Goal: Register for event/course

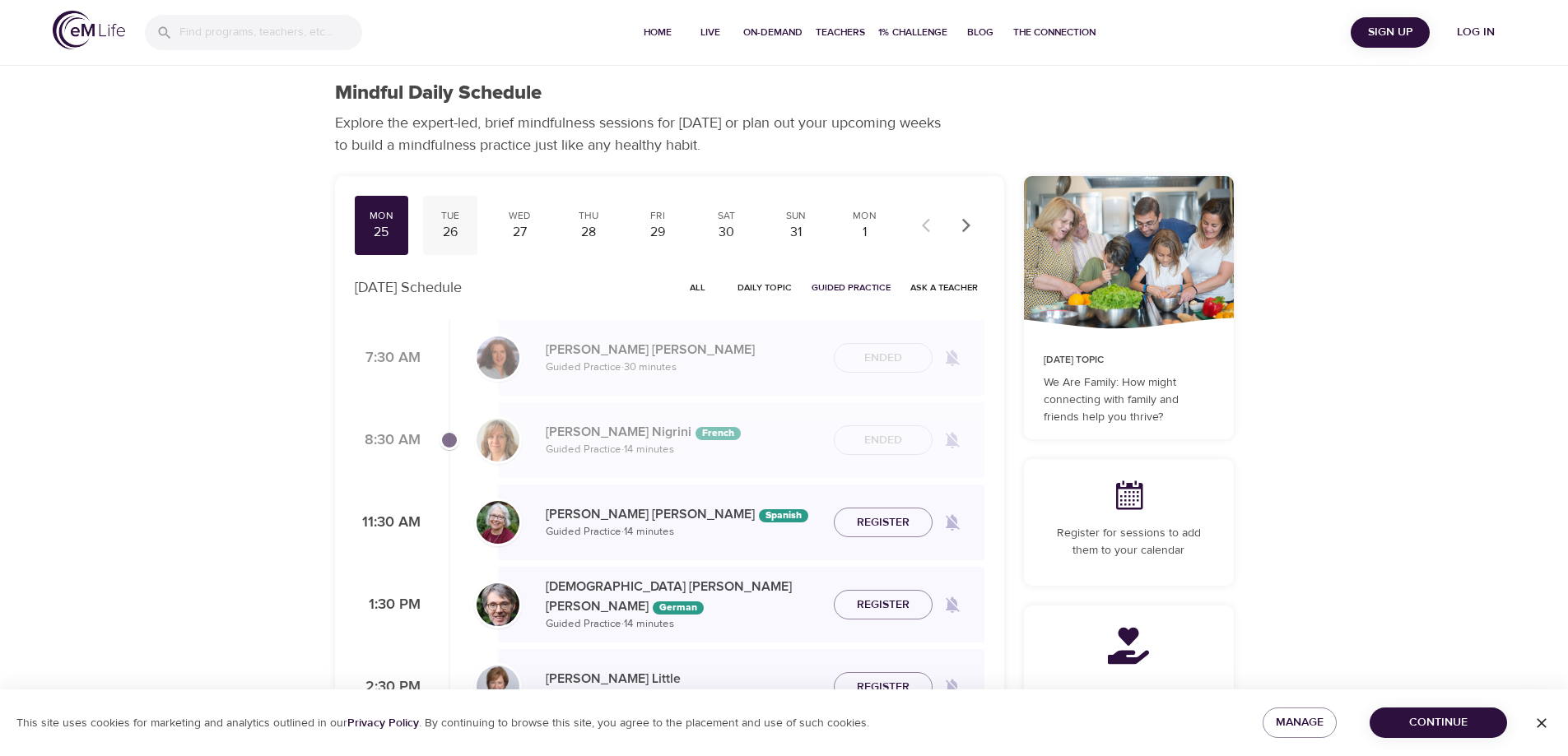
click at [457, 226] on div "26" at bounding box center [450, 232] width 41 height 19
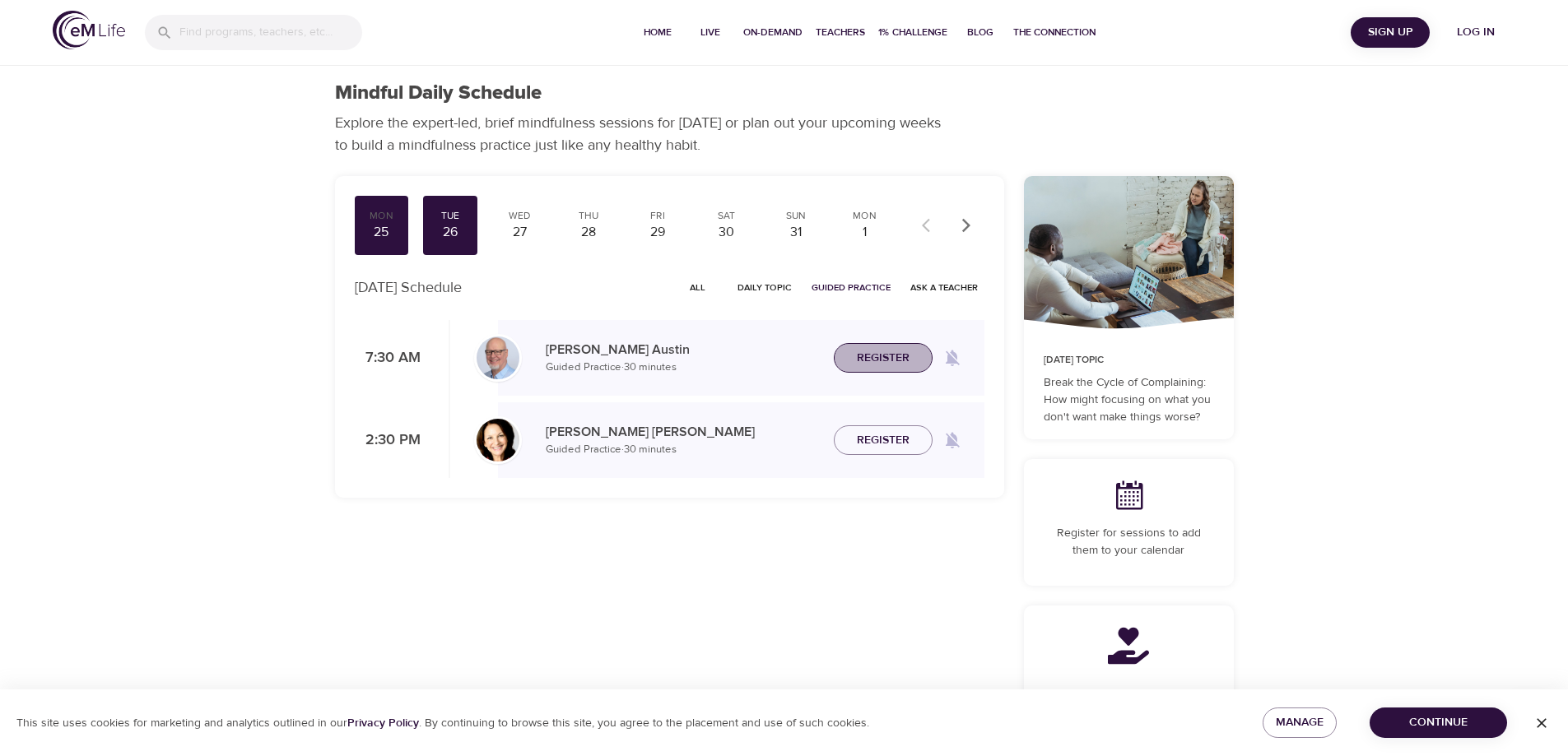
click at [860, 363] on span "Register" at bounding box center [883, 359] width 53 height 21
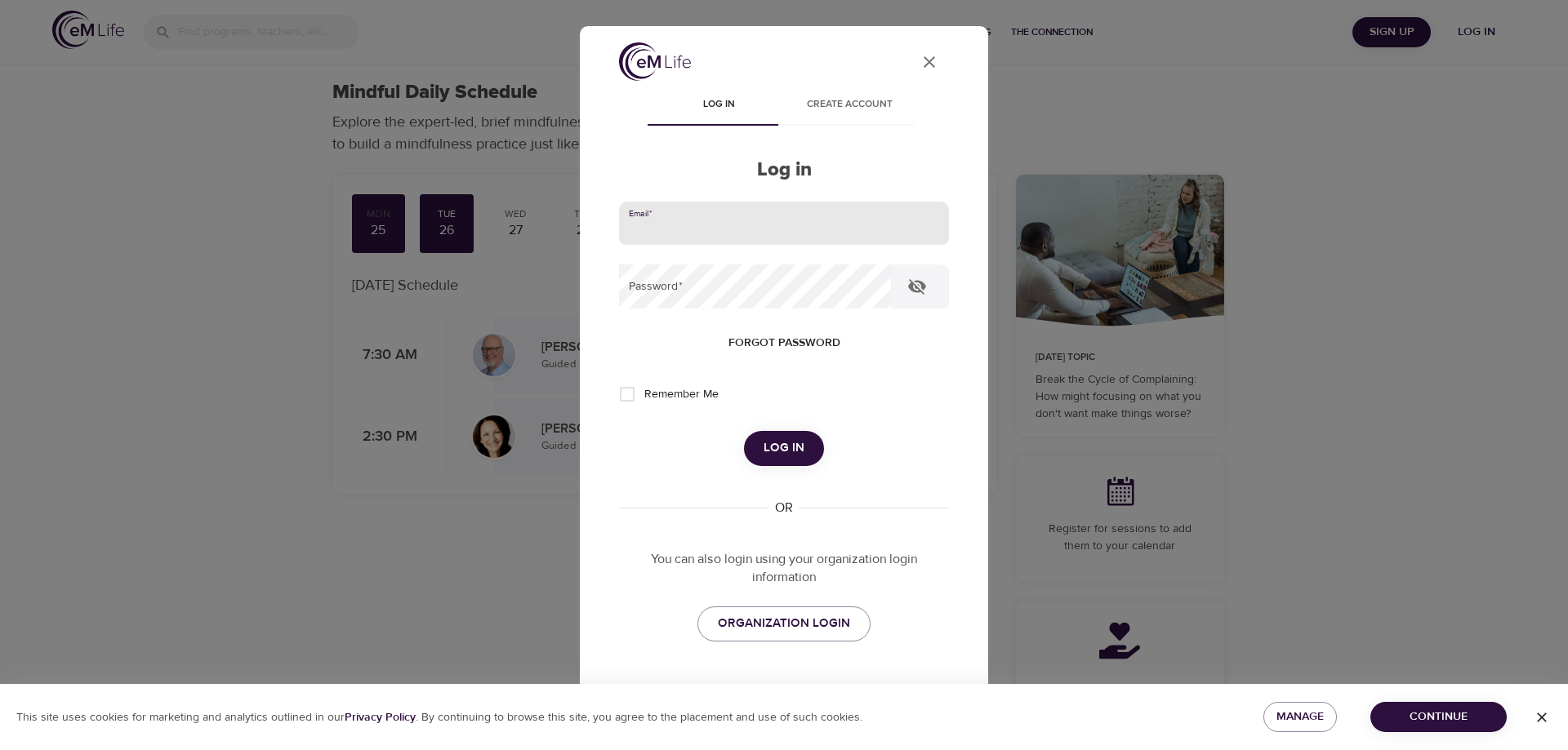
click at [676, 229] on input "email" at bounding box center [784, 223] width 330 height 44
type input "[EMAIL_ADDRESS][DOMAIN_NAME]"
click at [744, 431] on button "Log in" at bounding box center [784, 448] width 80 height 34
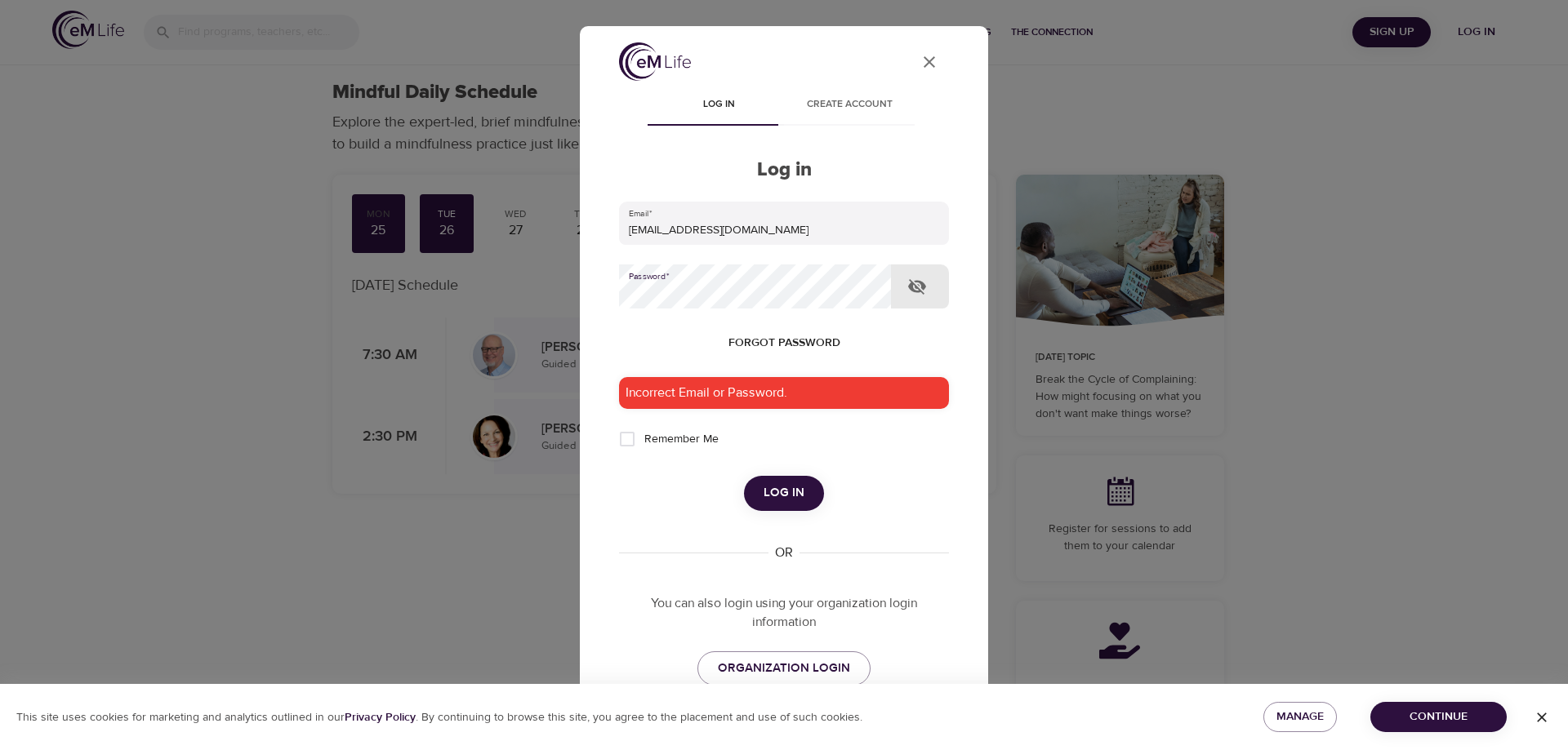
click at [744, 476] on button "Log in" at bounding box center [784, 493] width 80 height 34
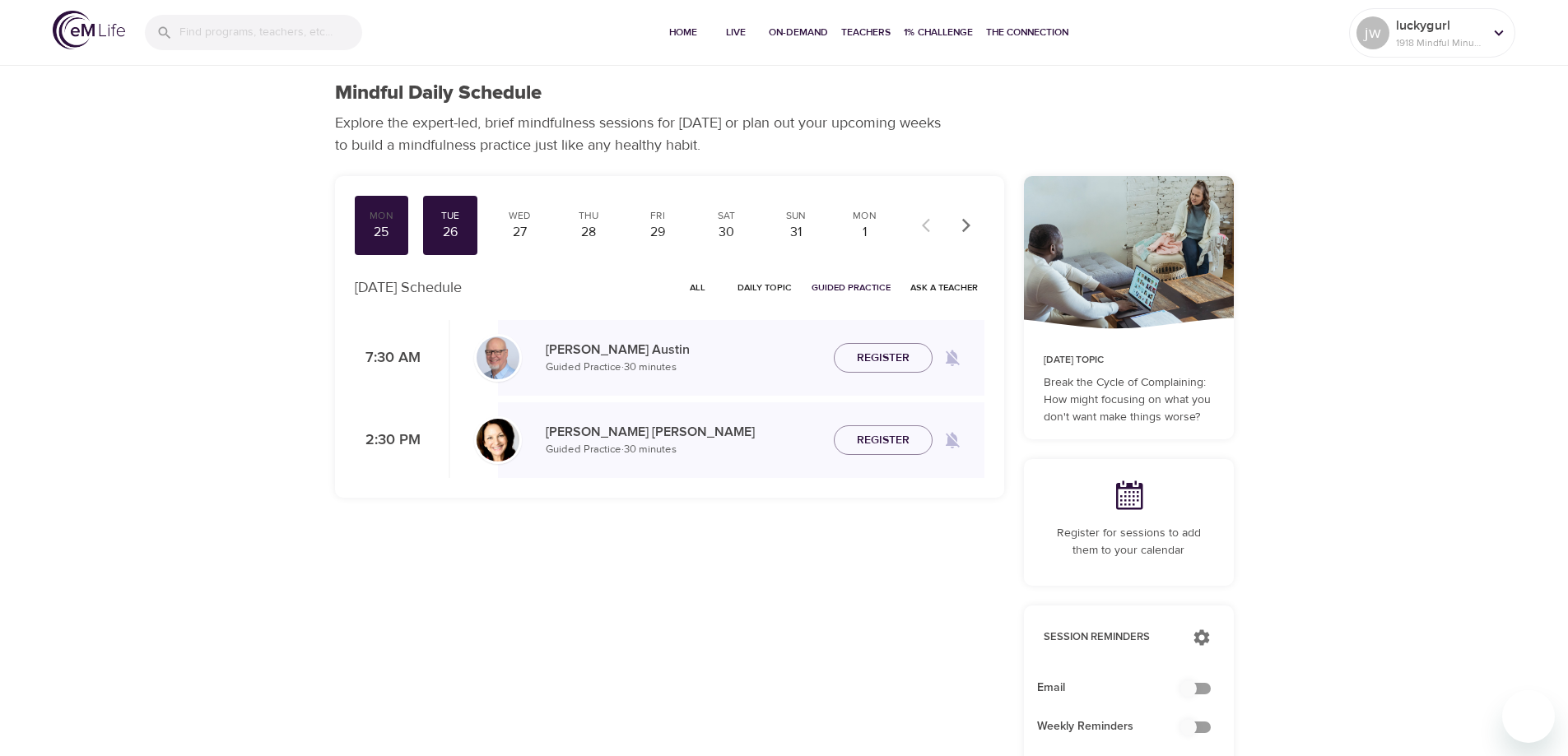
checkbox input "true"
click at [523, 235] on div "27" at bounding box center [519, 232] width 41 height 19
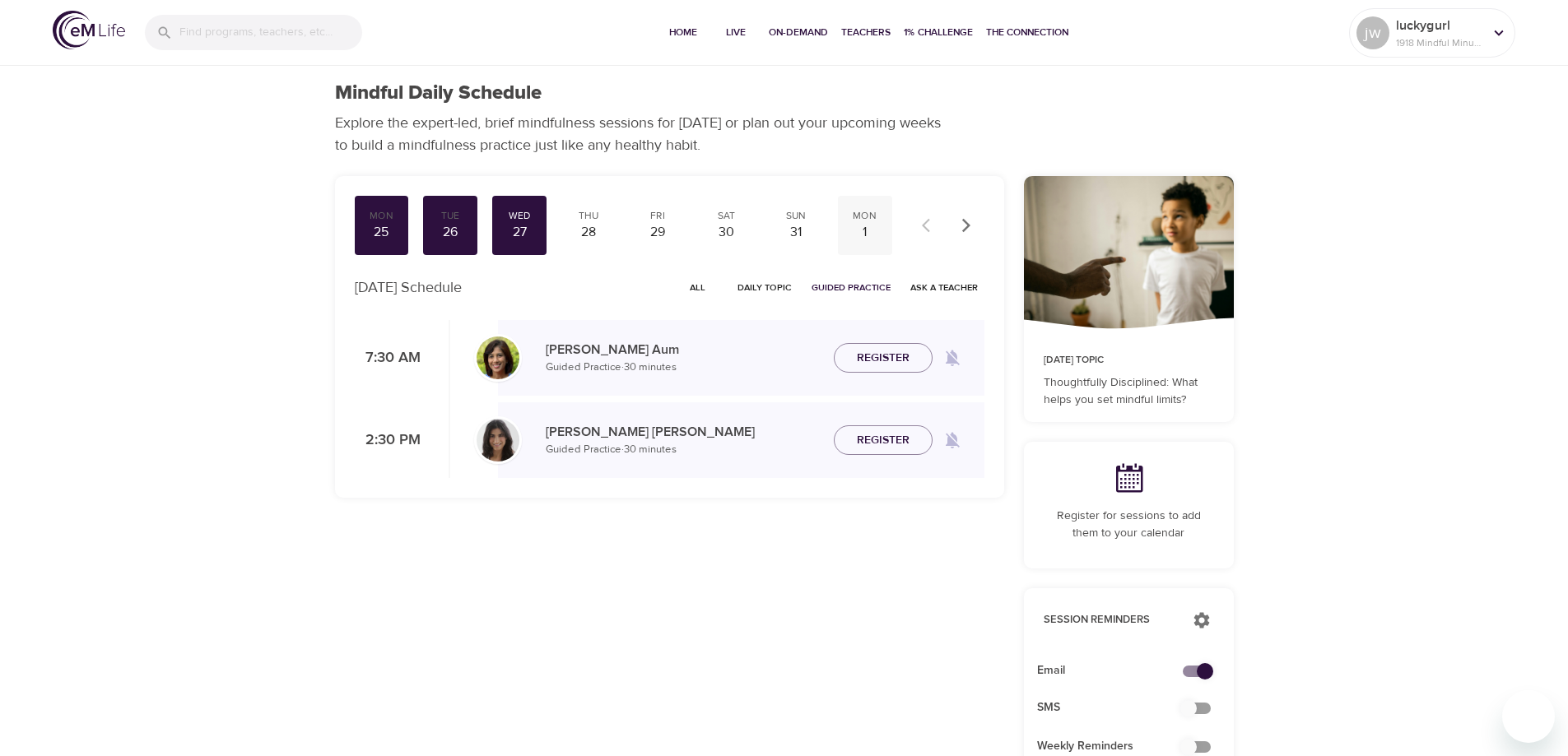
click at [870, 231] on div "1" at bounding box center [865, 232] width 41 height 19
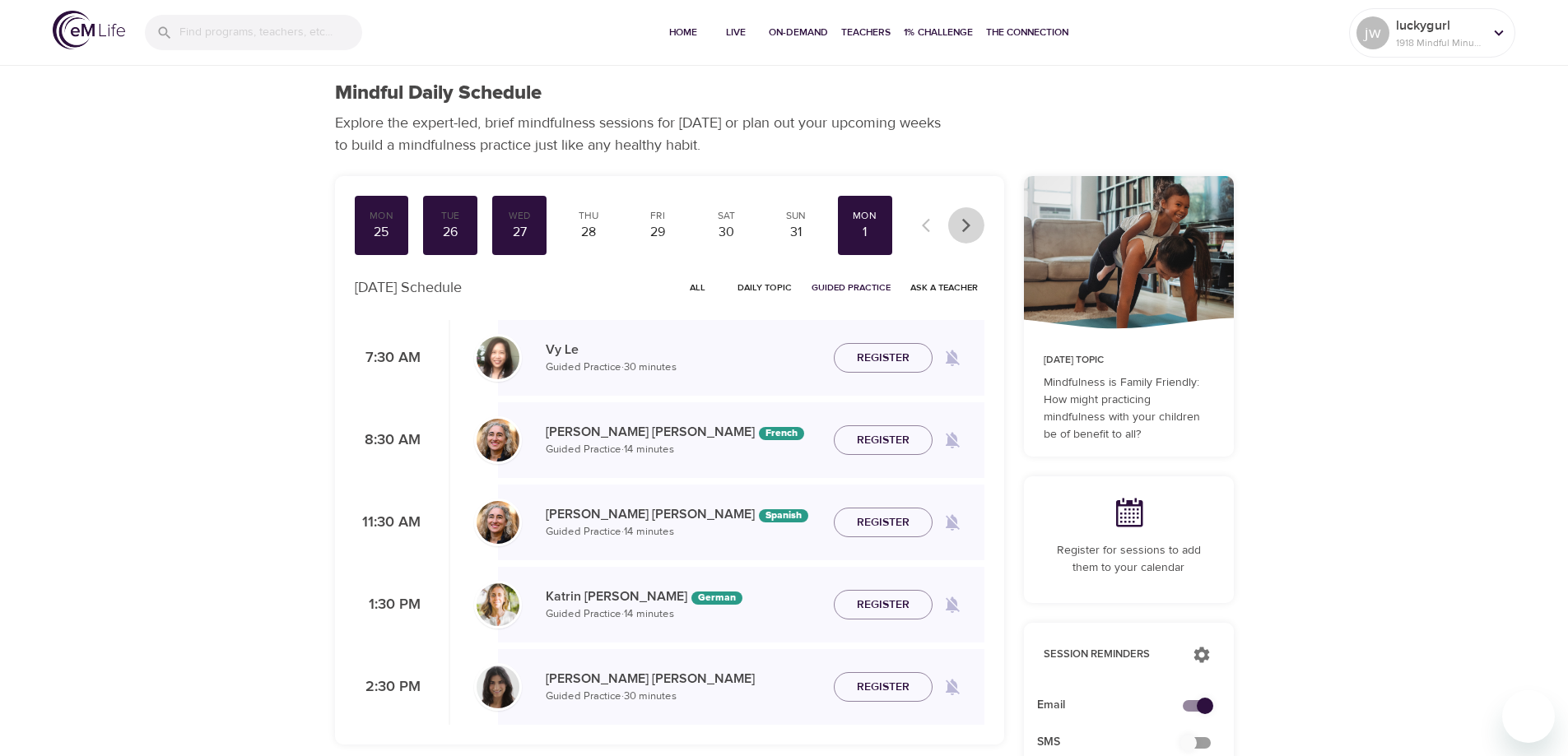
click at [973, 223] on button "button" at bounding box center [966, 226] width 36 height 36
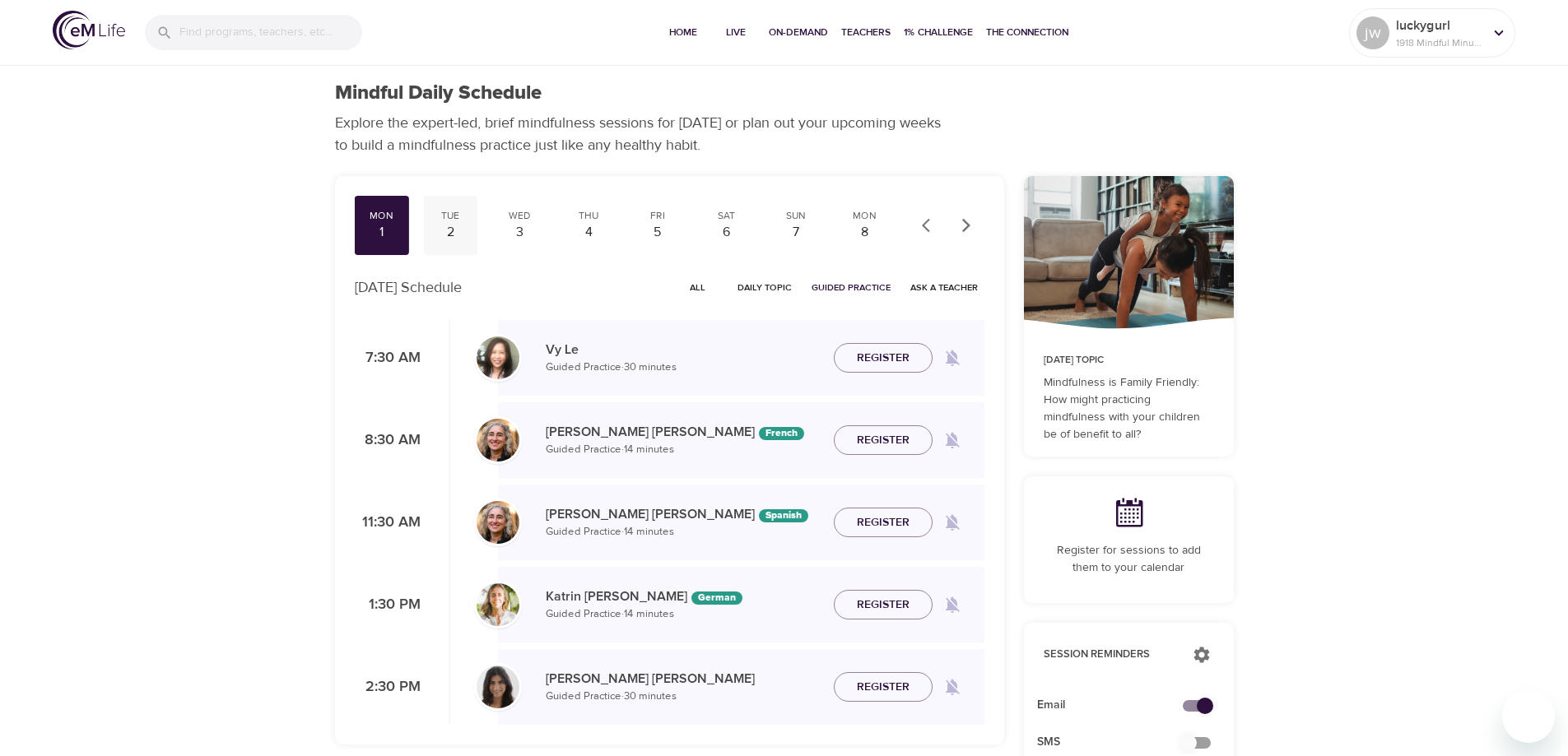
click at [453, 229] on div "2" at bounding box center [450, 232] width 41 height 19
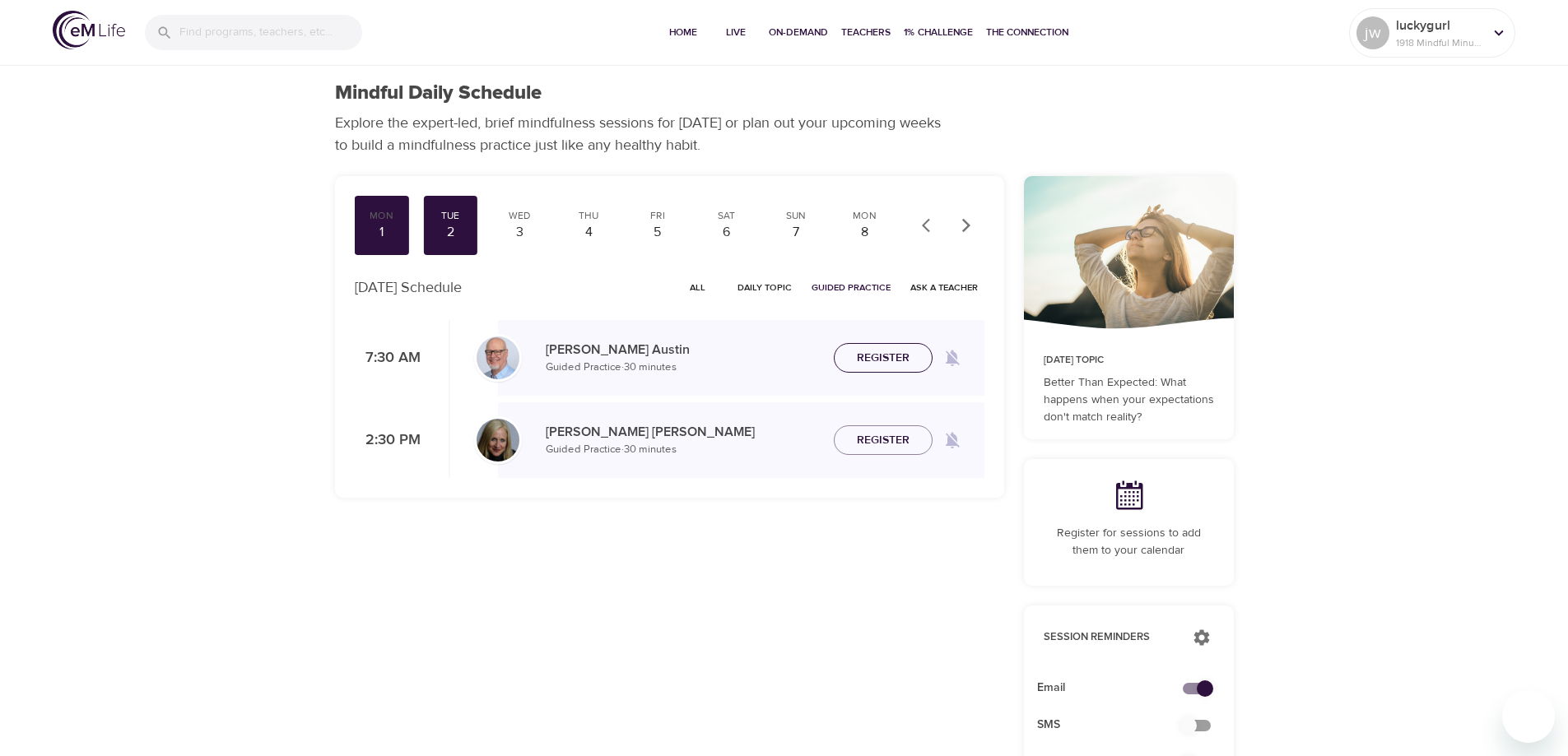
click at [885, 353] on span "Register" at bounding box center [883, 359] width 53 height 21
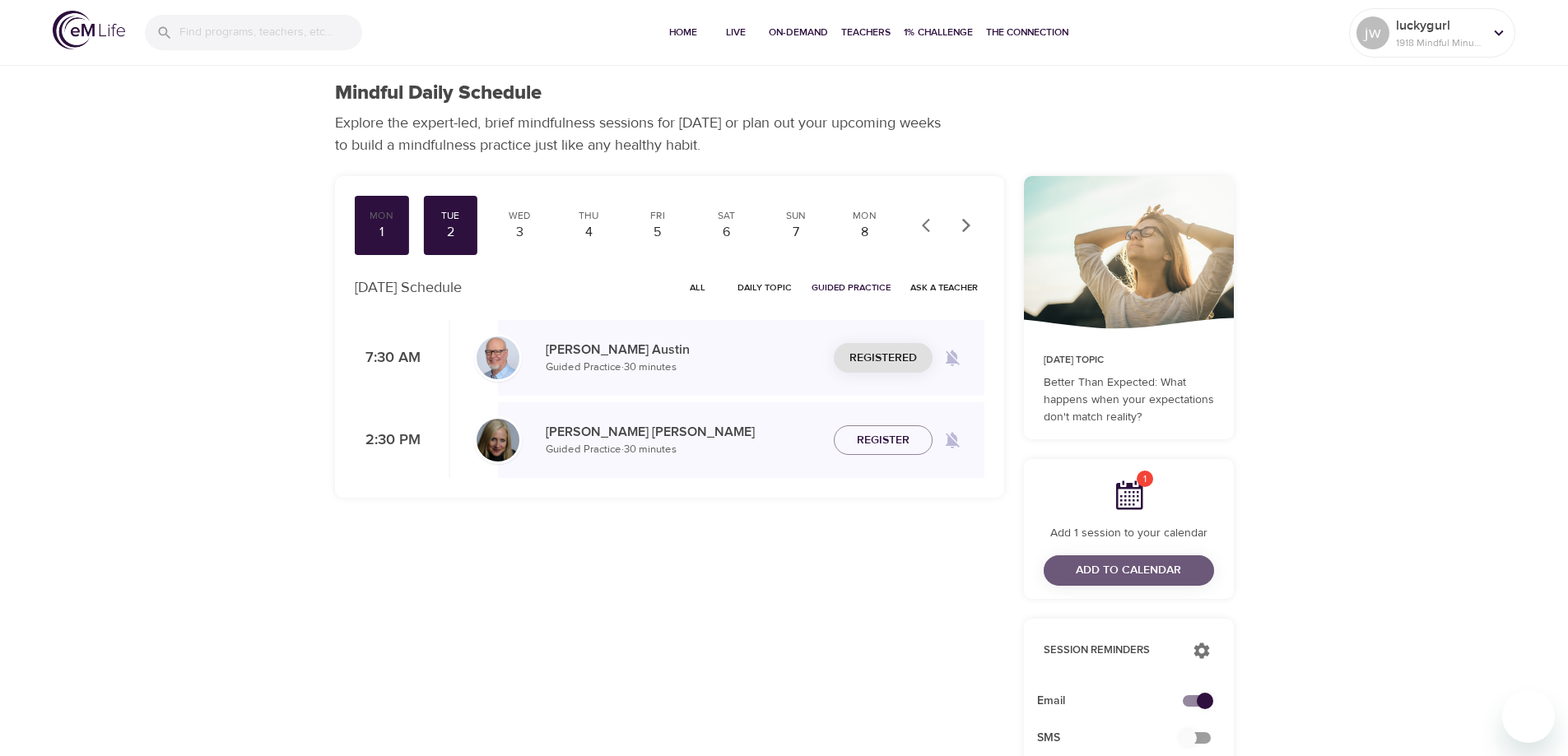
click at [1119, 569] on span "Add to Calendar" at bounding box center [1129, 571] width 105 height 21
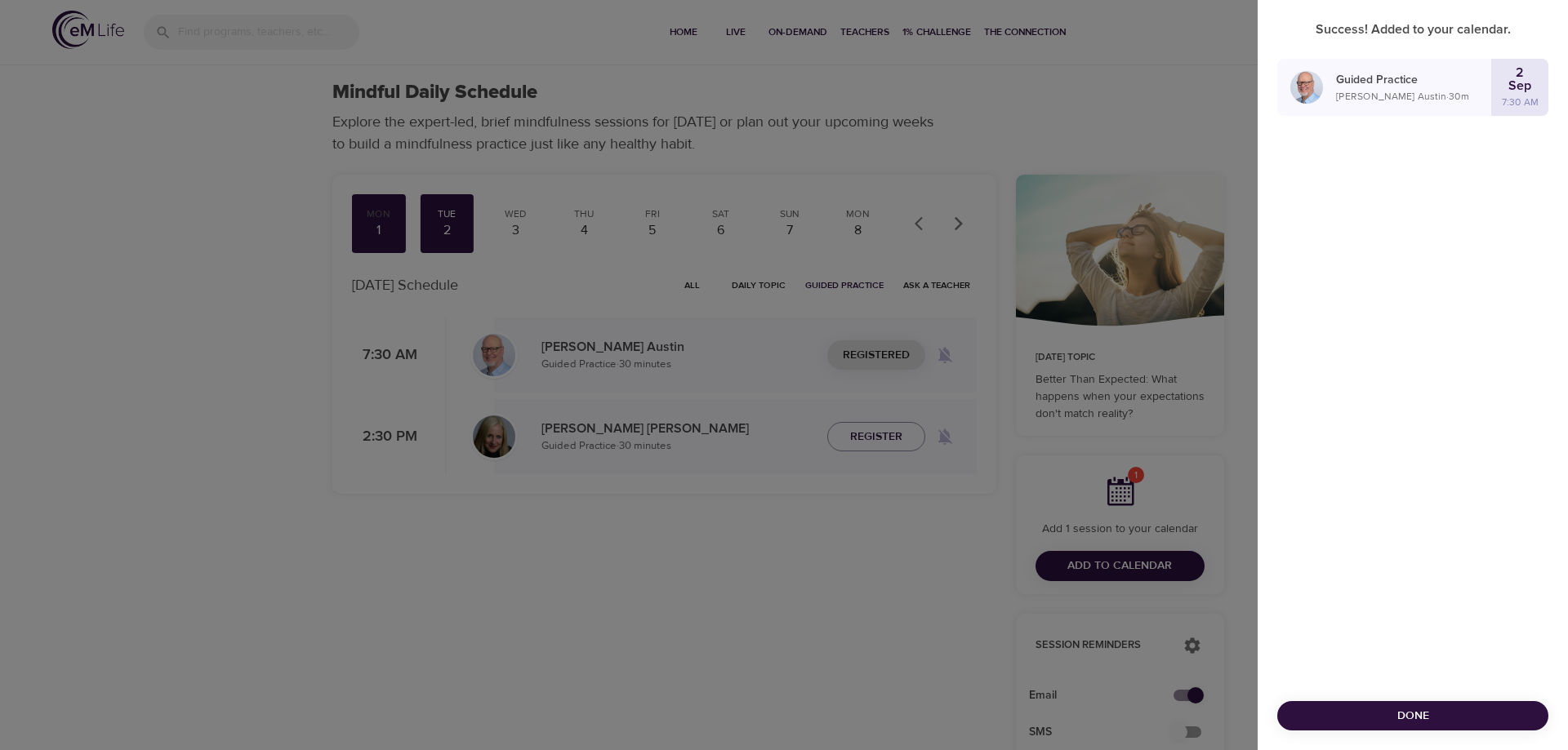
click at [516, 227] on div at bounding box center [784, 375] width 1568 height 750
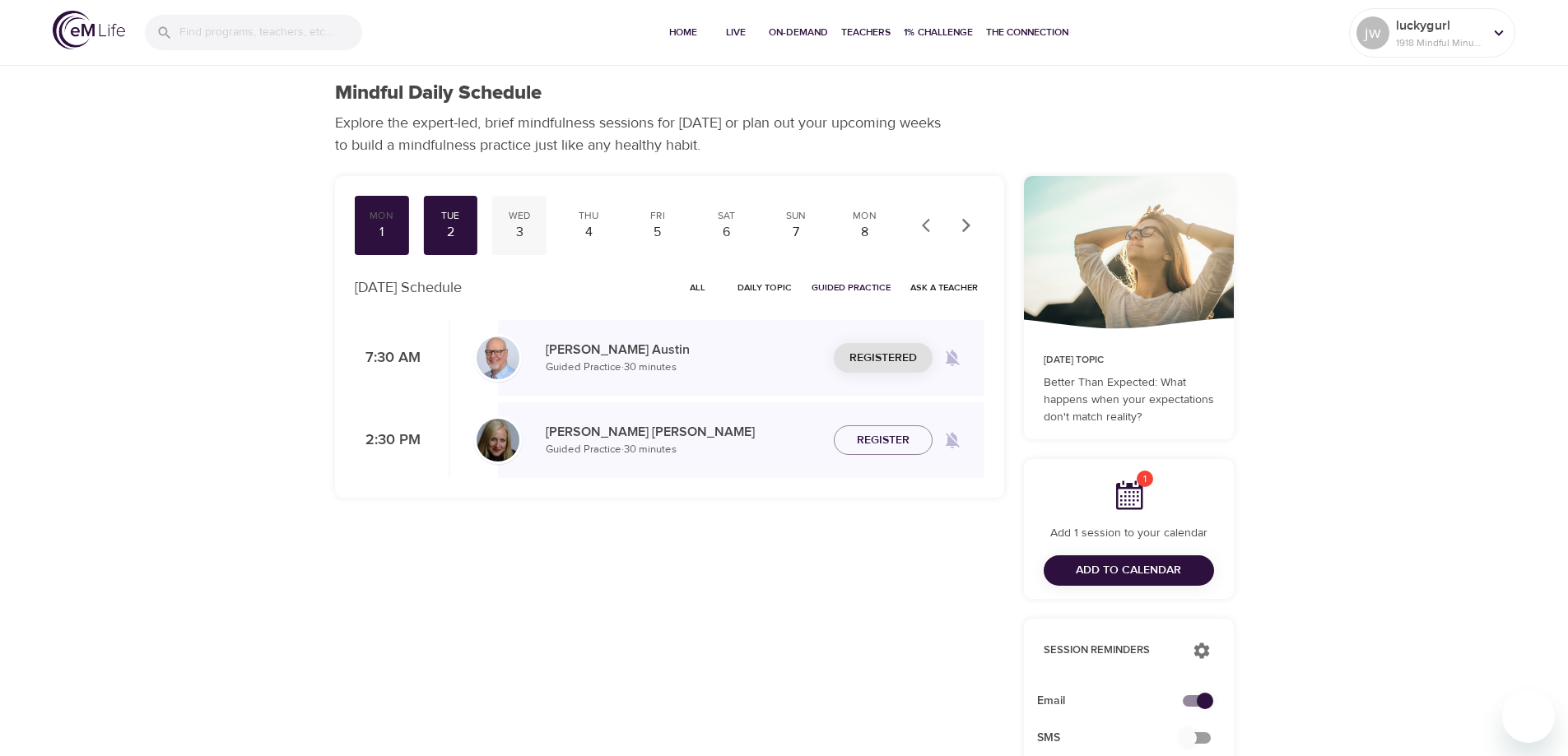
click at [521, 229] on div "3" at bounding box center [519, 232] width 41 height 19
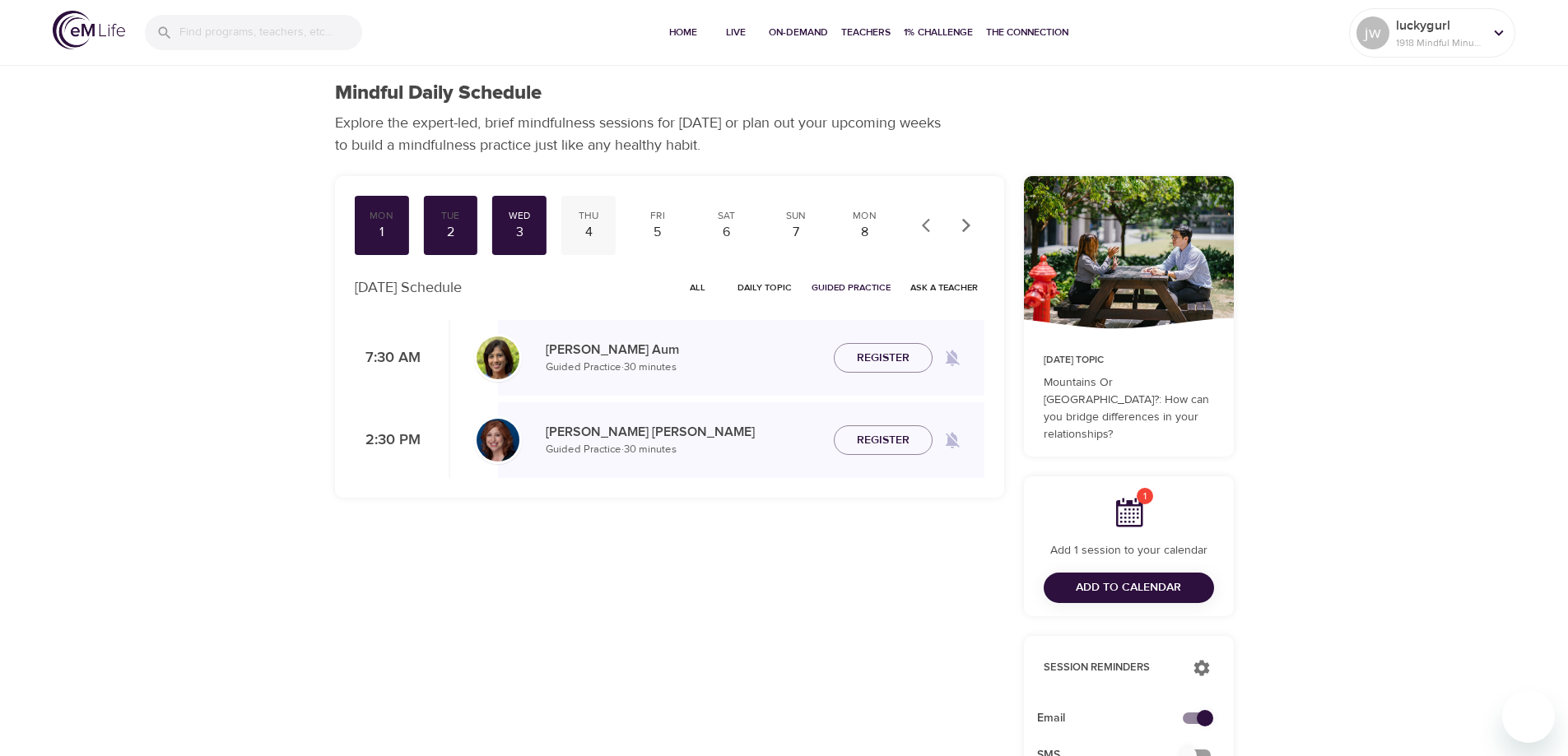
click at [590, 231] on div "4" at bounding box center [589, 232] width 41 height 19
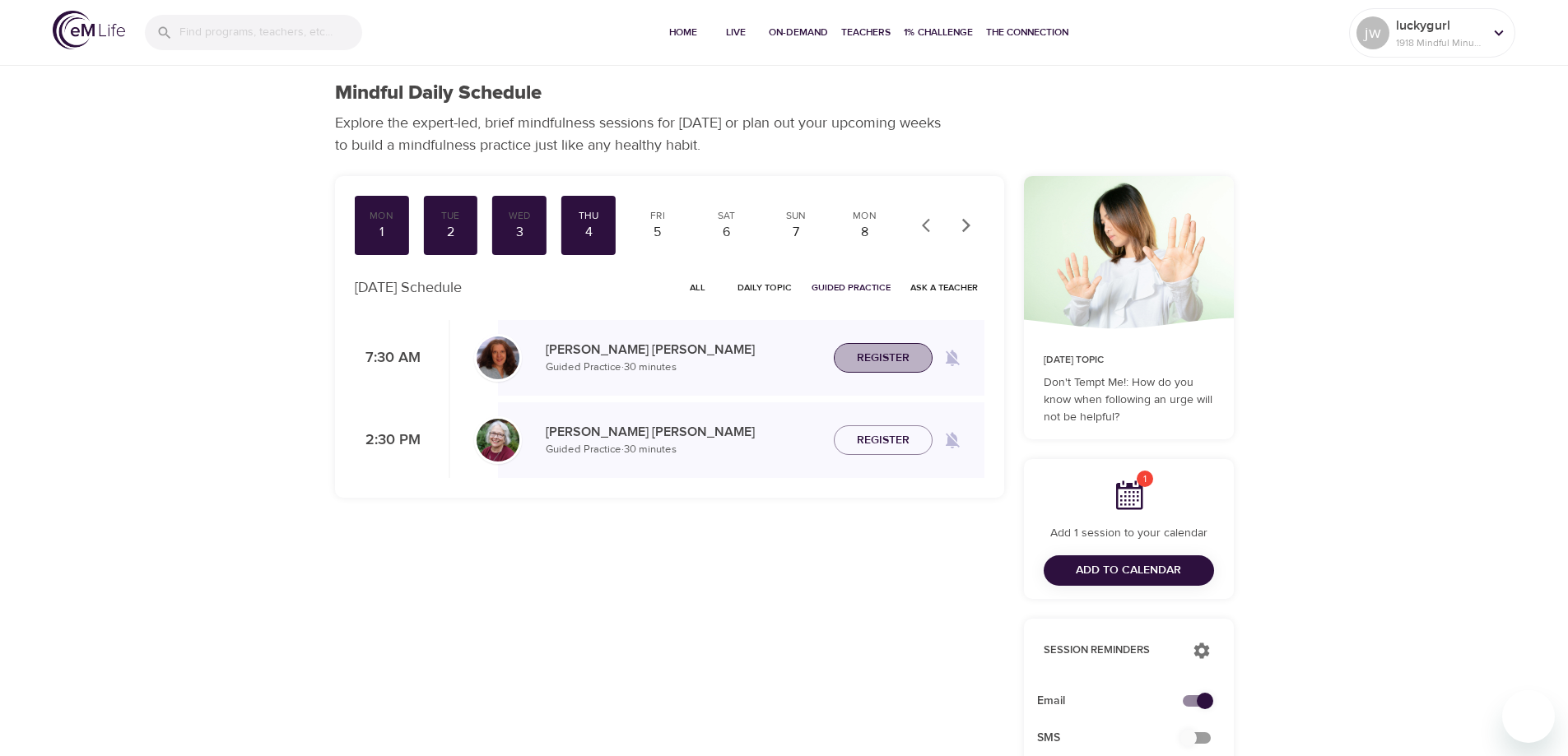
click at [878, 359] on span "Register" at bounding box center [883, 359] width 53 height 21
click at [659, 233] on div "5" at bounding box center [658, 232] width 41 height 19
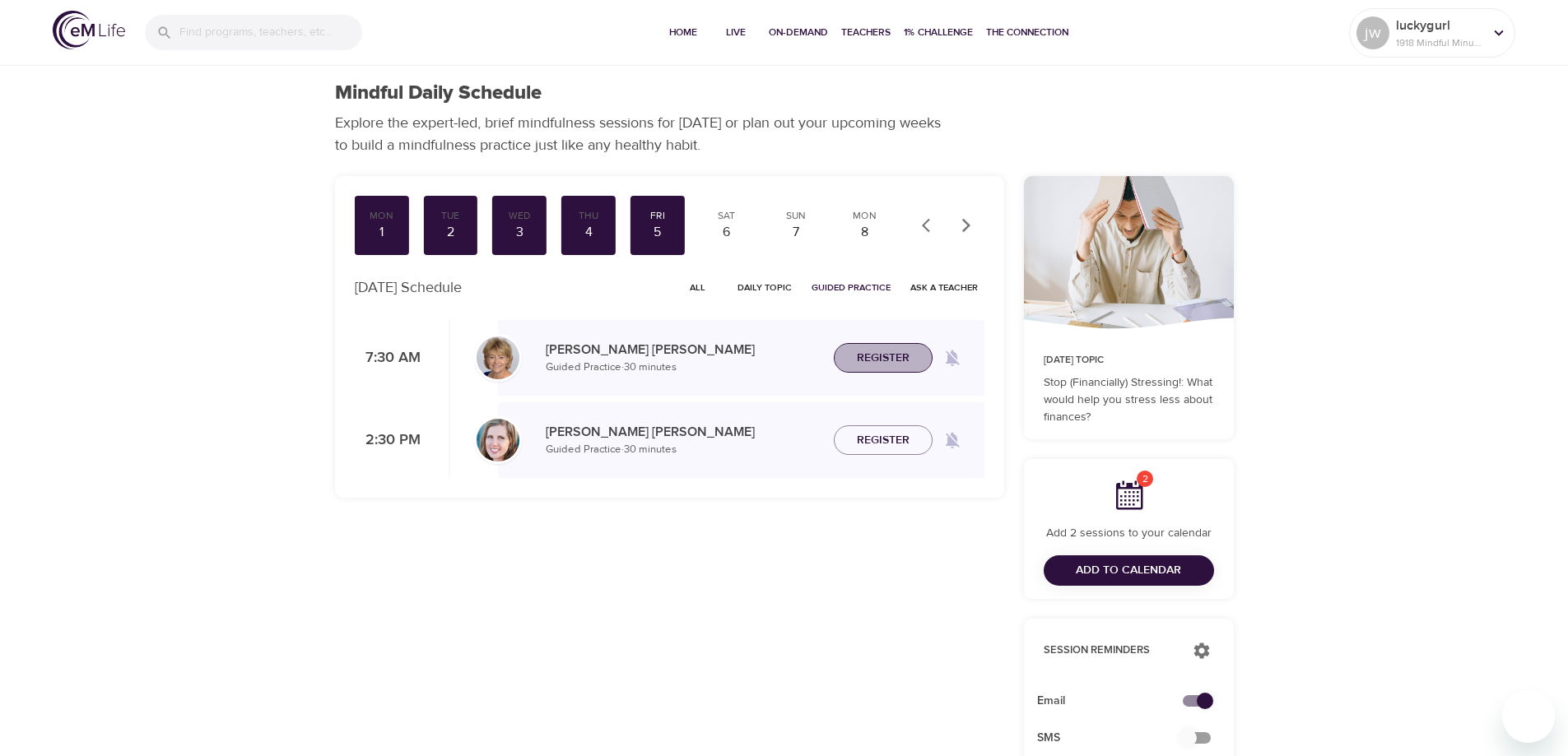
click at [884, 353] on span "Register" at bounding box center [883, 359] width 53 height 21
click at [864, 224] on div "8" at bounding box center [865, 232] width 41 height 19
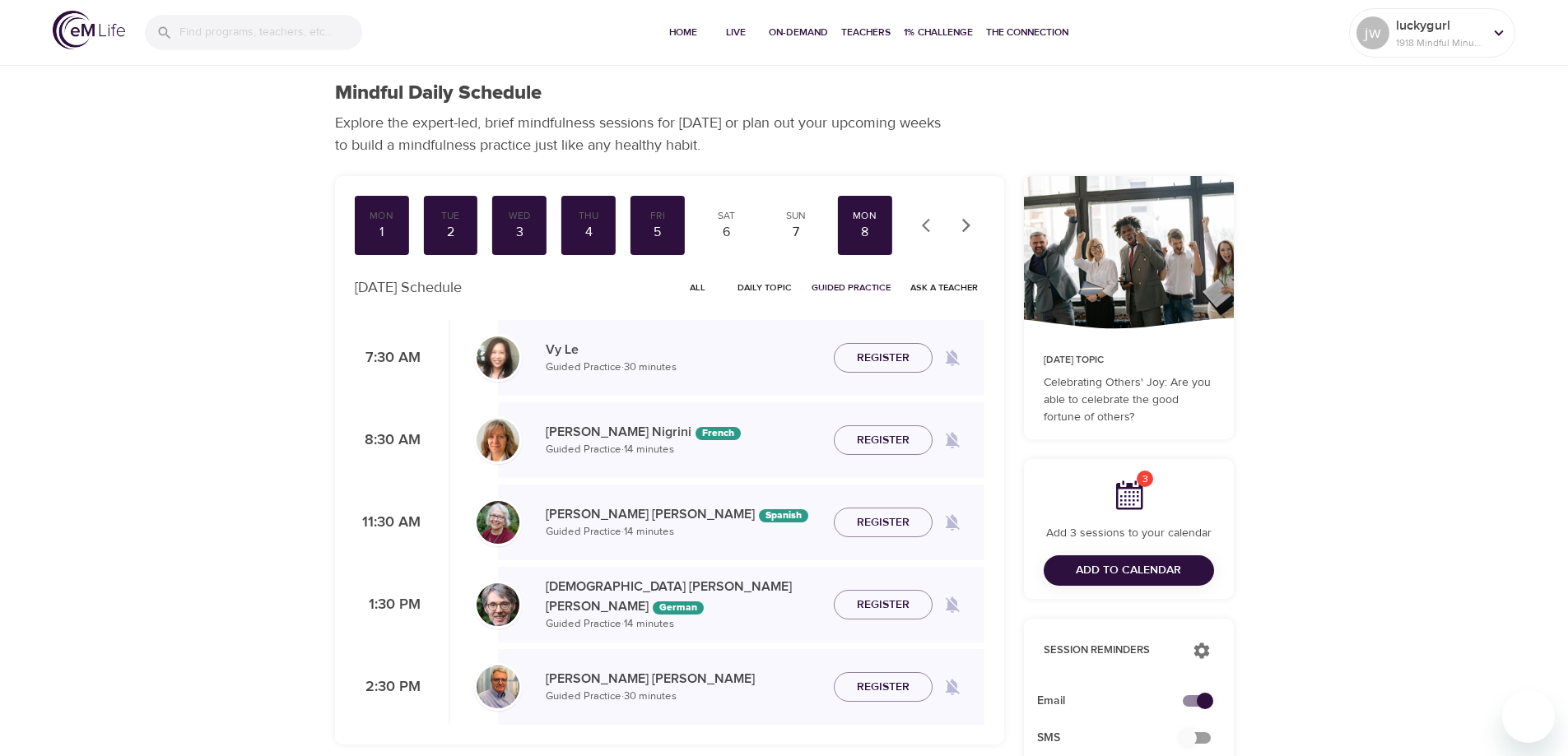
click at [641, 681] on p "[PERSON_NAME]" at bounding box center [683, 678] width 275 height 20
click at [967, 225] on icon "button" at bounding box center [966, 225] width 9 height 14
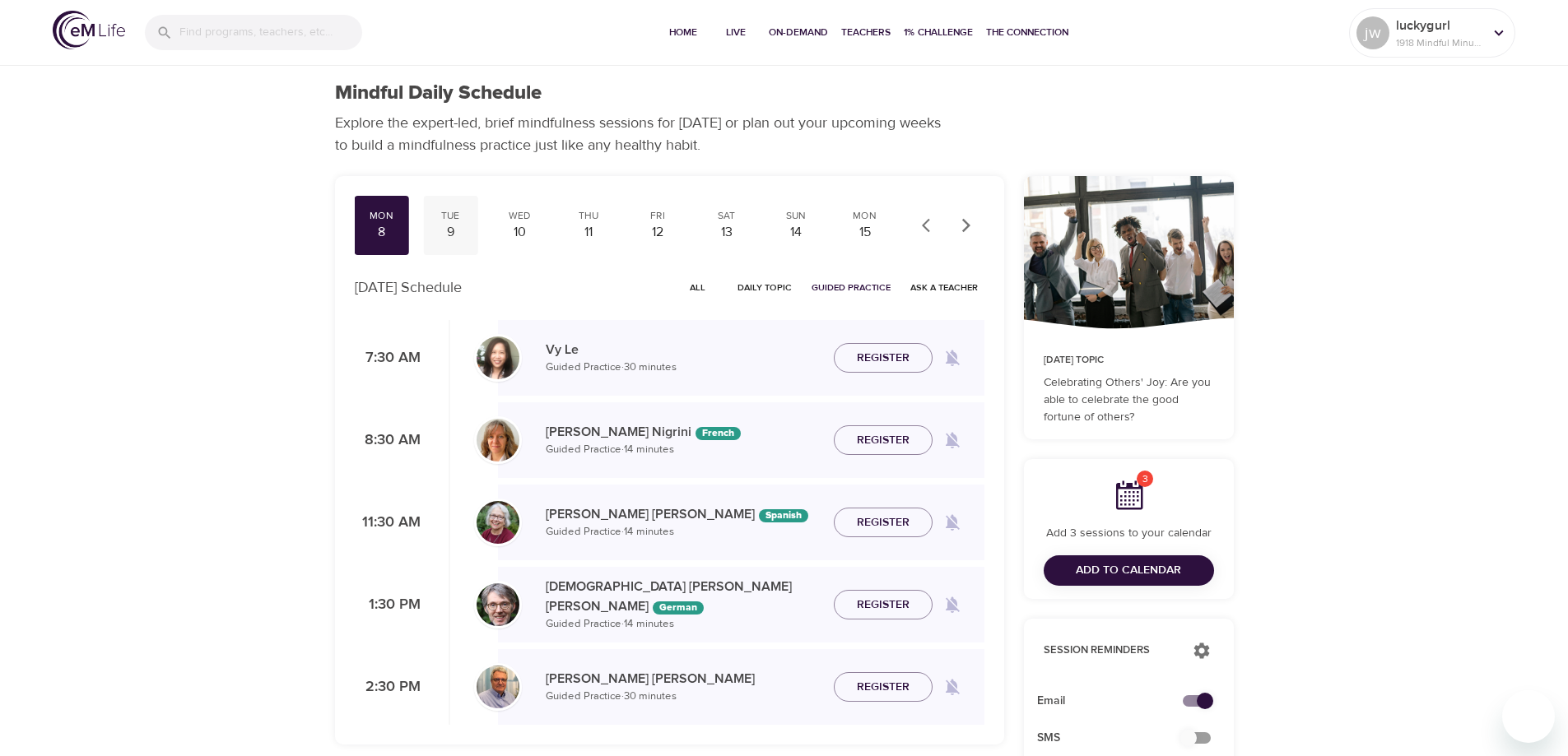
click at [455, 228] on div "9" at bounding box center [450, 232] width 41 height 19
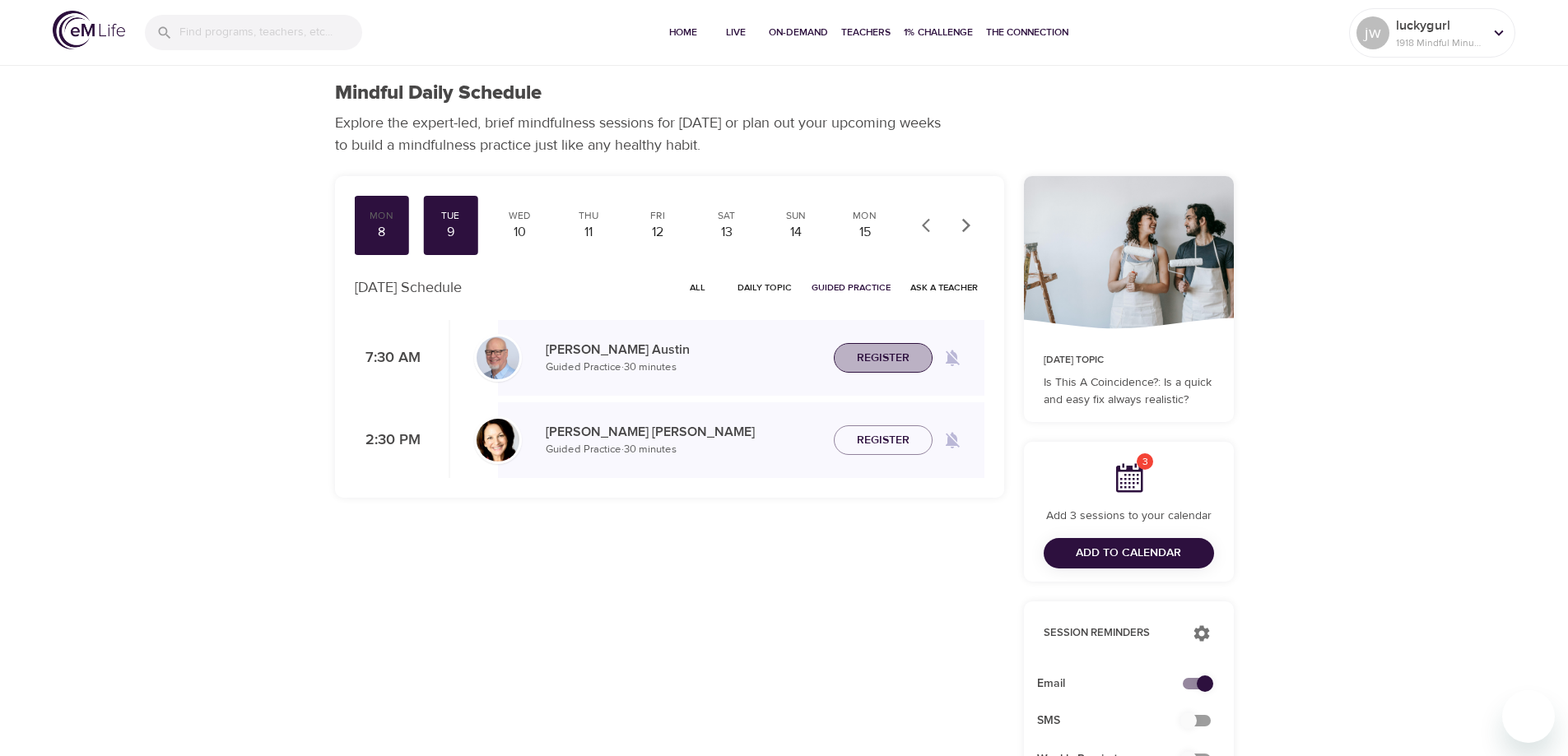
click at [899, 352] on span "Register" at bounding box center [883, 359] width 53 height 21
click at [521, 232] on div "10" at bounding box center [519, 232] width 41 height 19
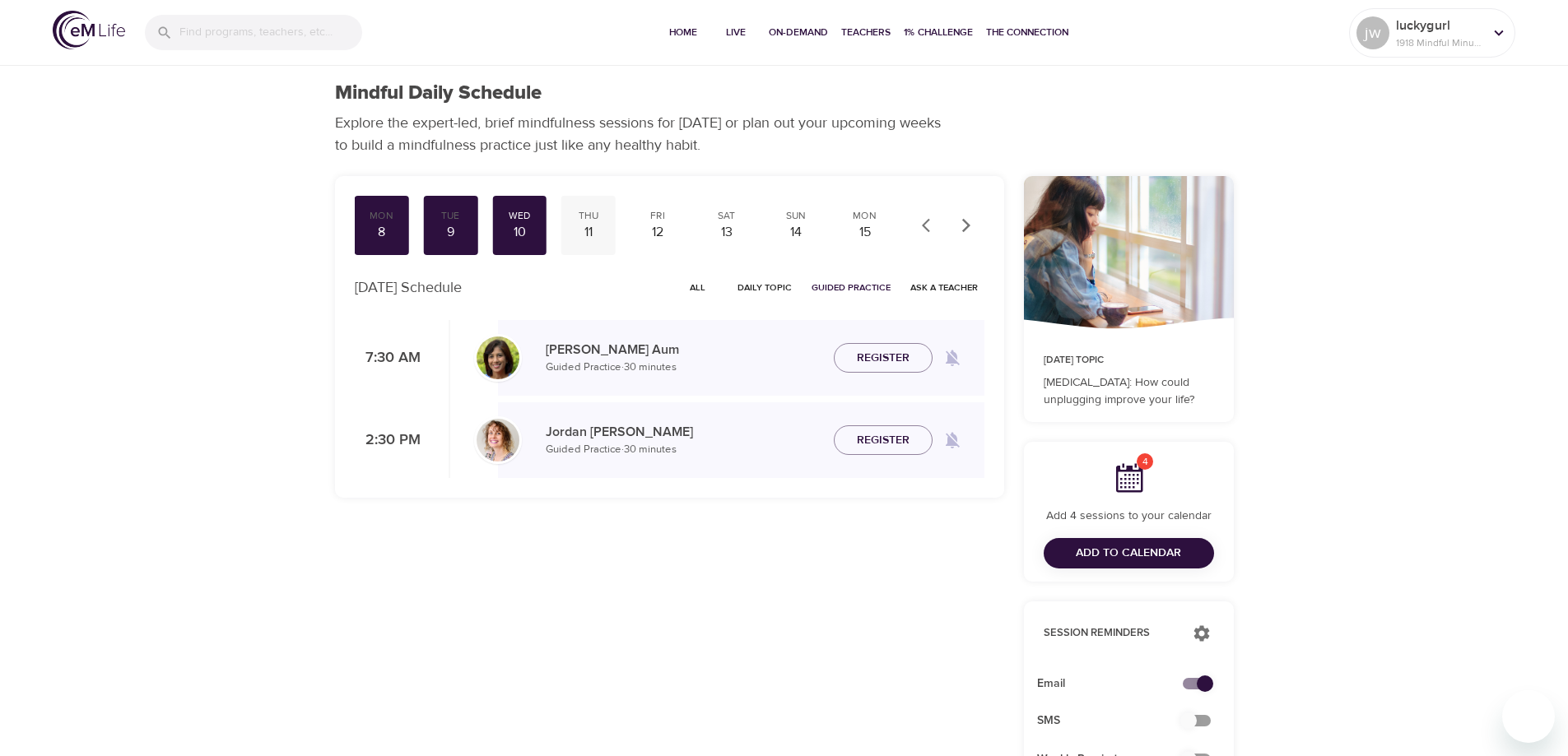
click at [596, 231] on div "11" at bounding box center [589, 232] width 41 height 19
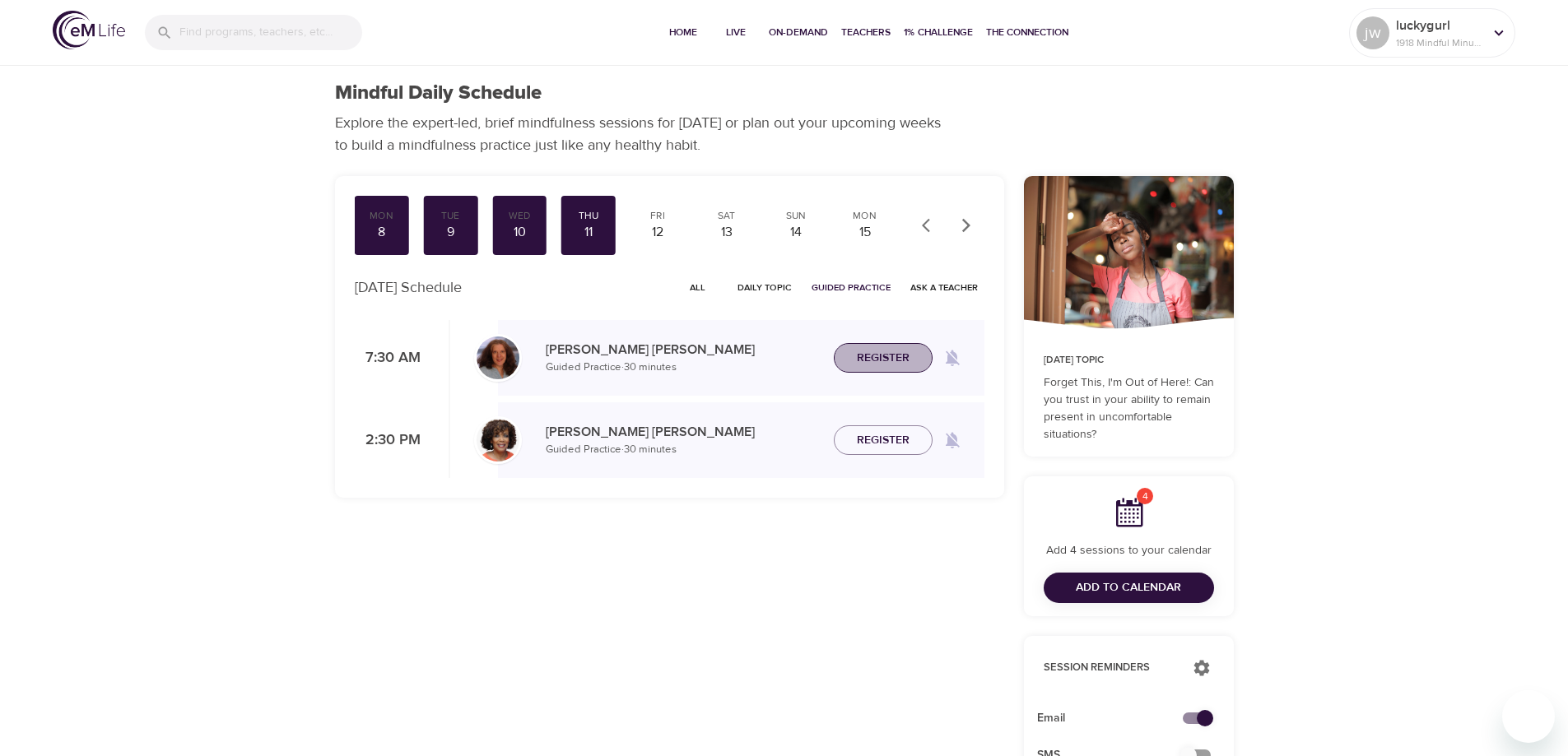
click at [881, 355] on span "Register" at bounding box center [883, 359] width 53 height 21
click at [658, 226] on div "12" at bounding box center [658, 232] width 41 height 19
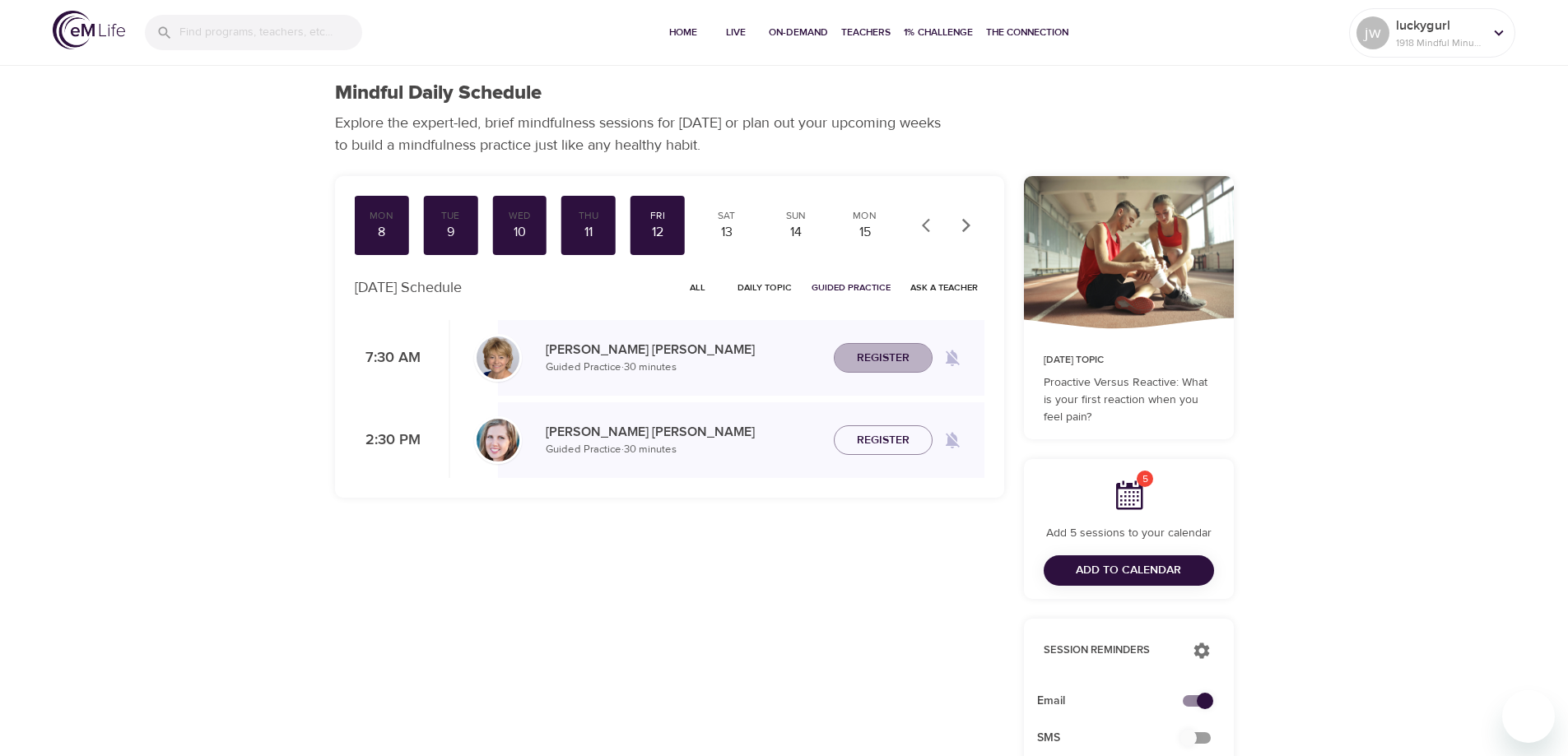
click at [883, 353] on span "Register" at bounding box center [883, 359] width 53 height 21
click at [864, 228] on div "15" at bounding box center [865, 232] width 41 height 19
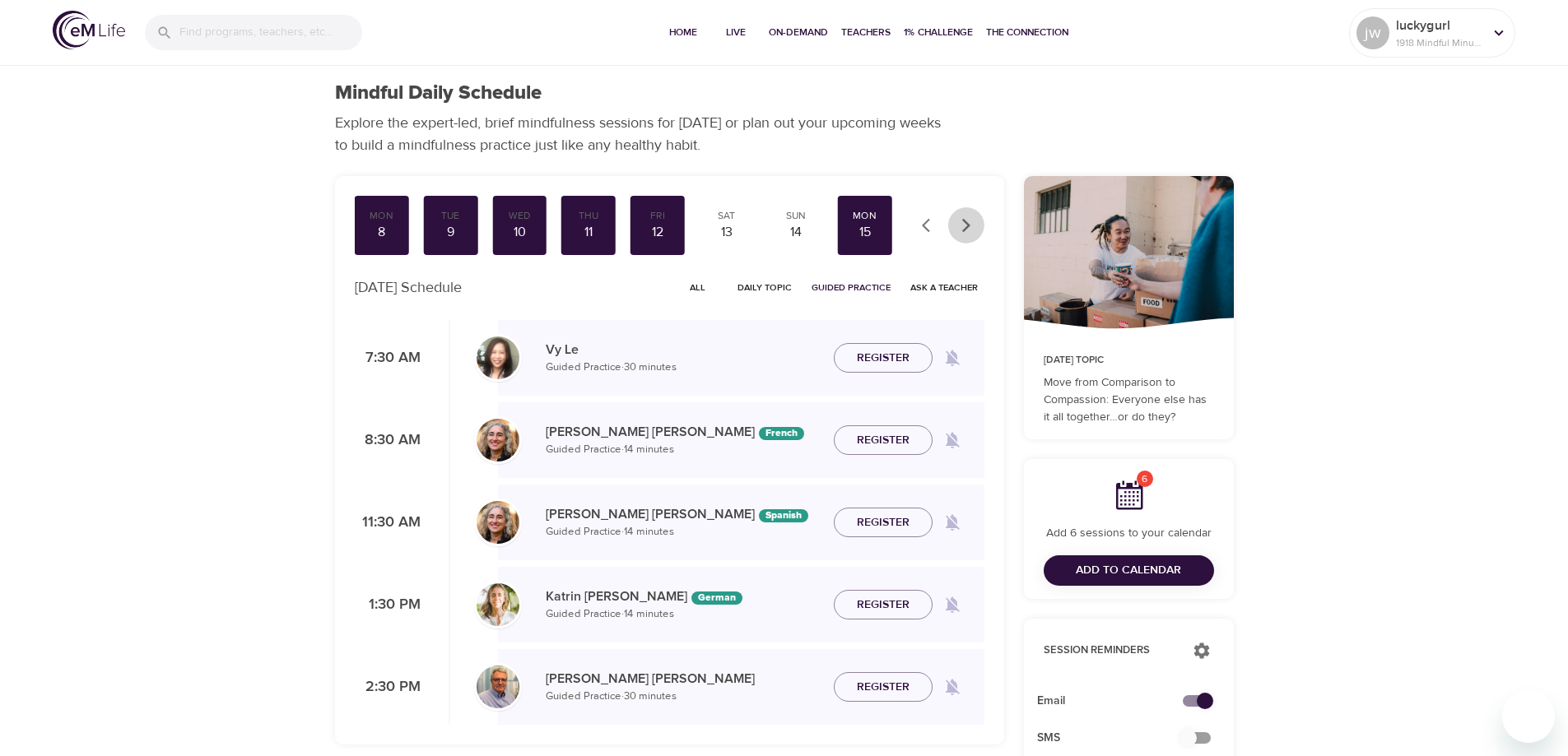
click at [968, 219] on icon "button" at bounding box center [966, 225] width 16 height 16
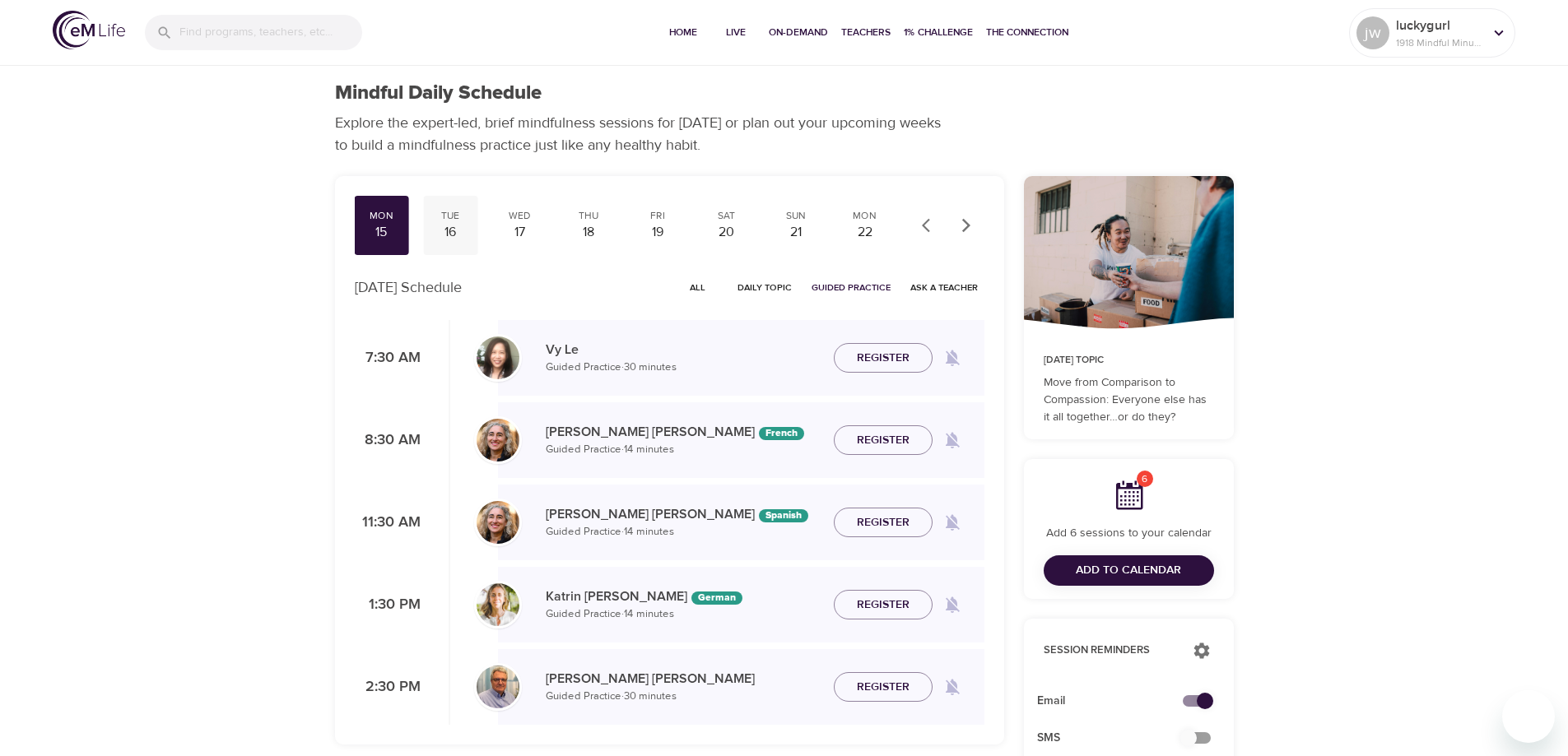
click at [455, 232] on div "16" at bounding box center [450, 232] width 41 height 19
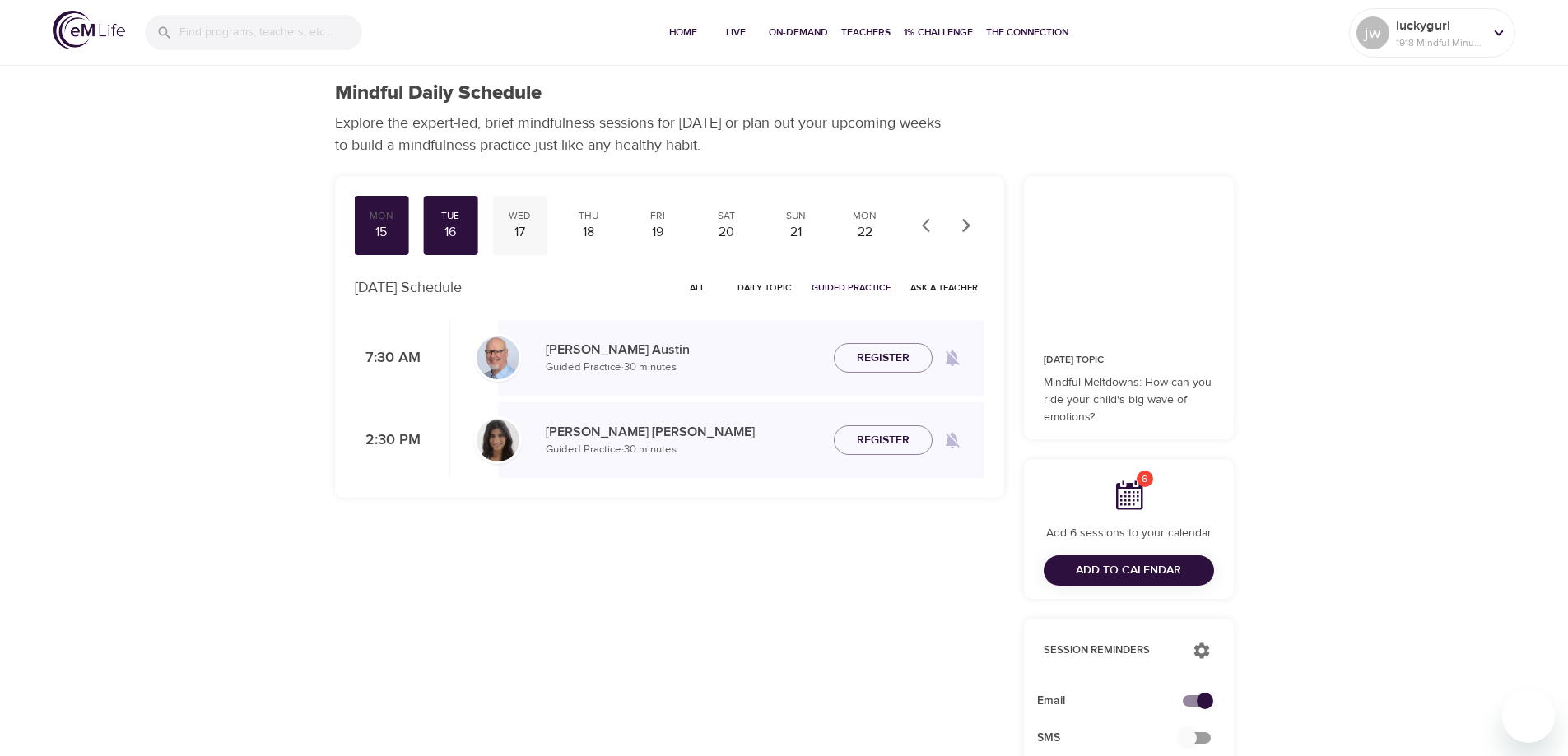
click at [514, 225] on div "17" at bounding box center [519, 232] width 41 height 19
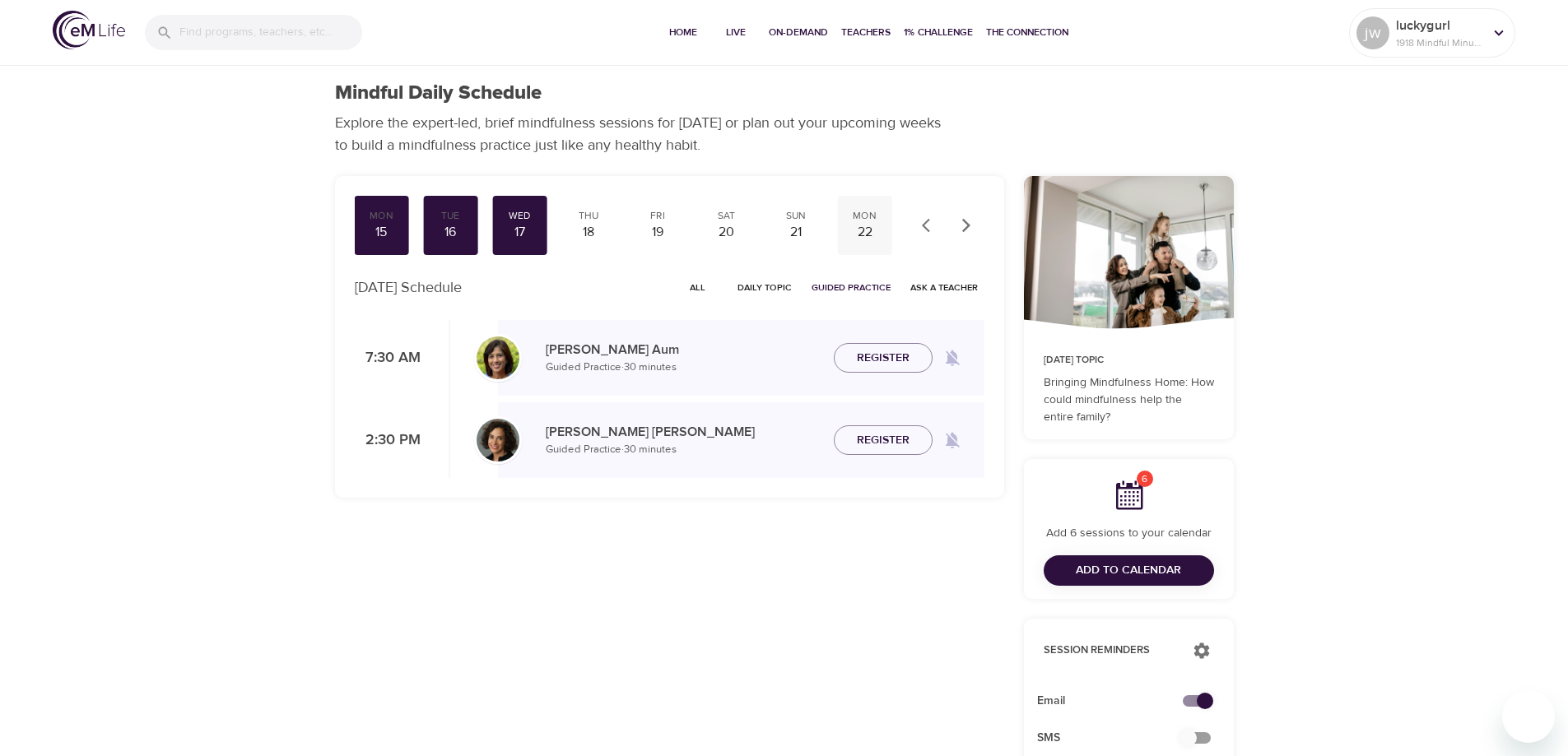
click at [866, 227] on div "22" at bounding box center [865, 232] width 41 height 19
